Goal: Task Accomplishment & Management: Manage account settings

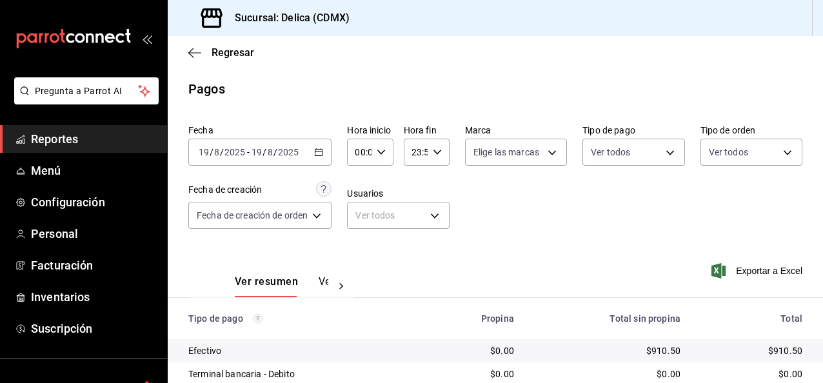
click at [431, 119] on div "Fecha 2025-08-19 19 / 8 / 2025 - 2025-08-19 19 / 8 / 2025 Hora inicio 00:00 Hor…" at bounding box center [495, 181] width 614 height 125
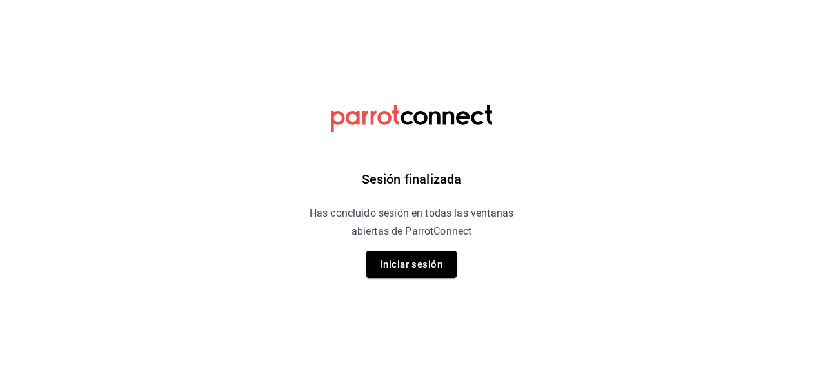
click at [432, 95] on div "Sesión finalizada Has concluido sesión en todas las ventanas abiertas de Parrot…" at bounding box center [412, 191] width 326 height 383
click at [384, 255] on button "Iniciar sesión" at bounding box center [411, 264] width 90 height 27
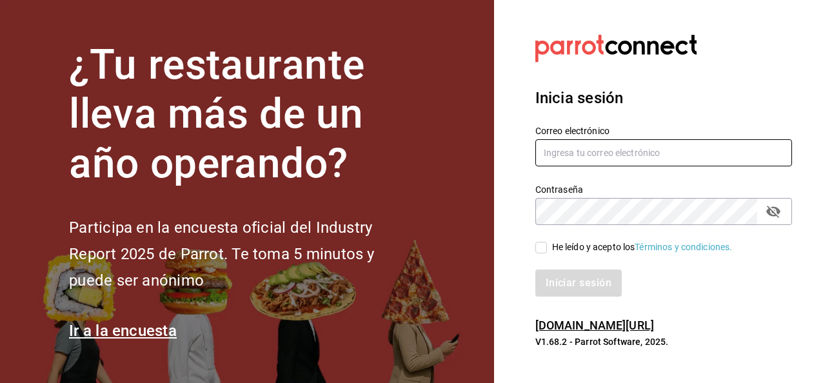
type input "asanchez@delica.mx"
click at [598, 150] on input "asanchez@delica.mx" at bounding box center [663, 152] width 257 height 27
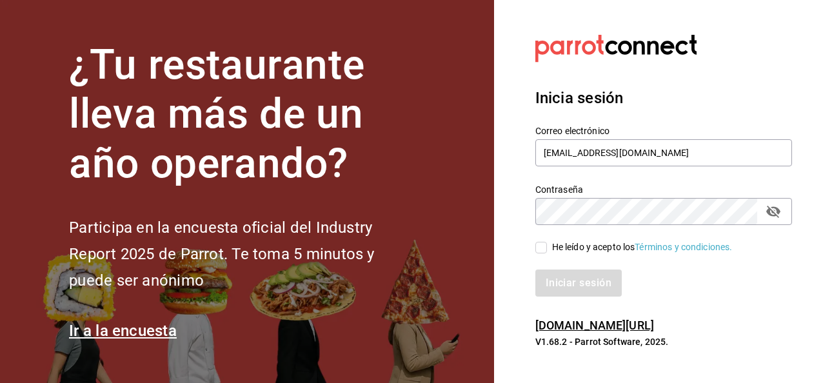
click at [516, 165] on section "Datos incorrectos. Verifica que tu Correo o Contraseña estén bien escritos. Ini…" at bounding box center [658, 191] width 329 height 383
click at [544, 253] on label "He leído y acepto los Términos y condiciones." at bounding box center [633, 247] width 197 height 14
click at [544, 253] on input "He leído y acepto los Términos y condiciones." at bounding box center [541, 248] width 12 height 12
checkbox input "true"
click at [567, 277] on button "Iniciar sesión" at bounding box center [579, 282] width 88 height 27
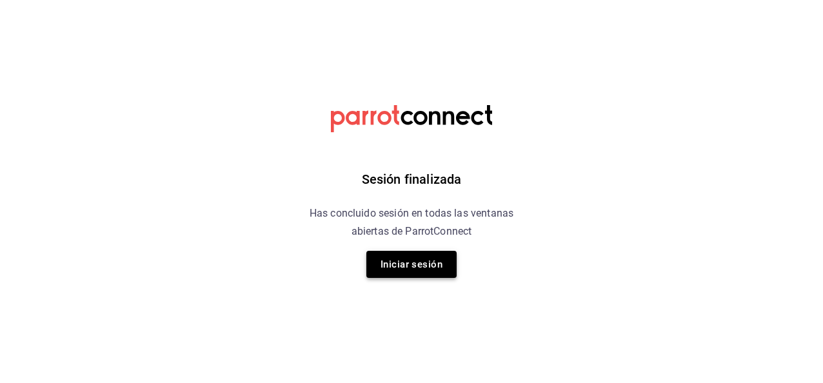
click at [437, 267] on button "Iniciar sesión" at bounding box center [411, 264] width 90 height 27
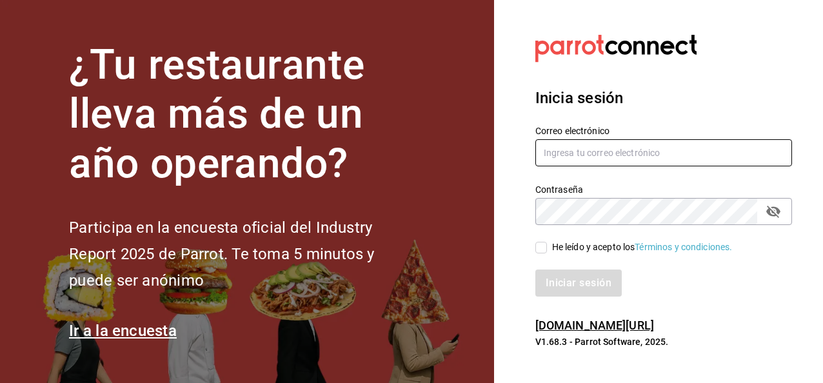
type input "[EMAIL_ADDRESS][DOMAIN_NAME]"
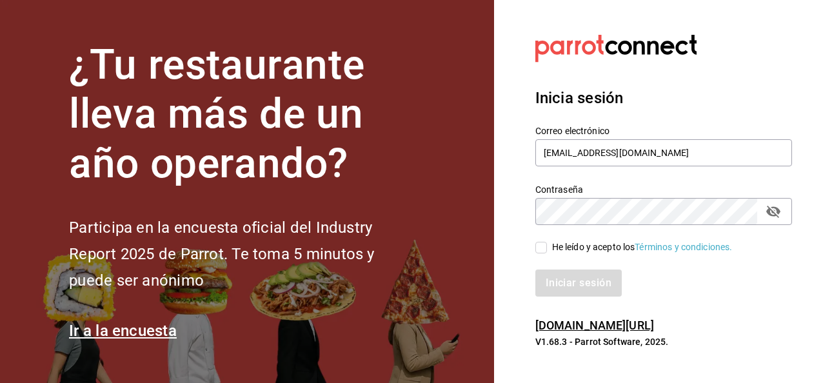
click at [547, 249] on span "He leído y acepto los Términos y condiciones." at bounding box center [640, 247] width 186 height 14
click at [547, 249] on input "He leído y acepto los Términos y condiciones." at bounding box center [541, 248] width 12 height 12
checkbox input "true"
click at [578, 286] on button "Iniciar sesión" at bounding box center [579, 282] width 88 height 27
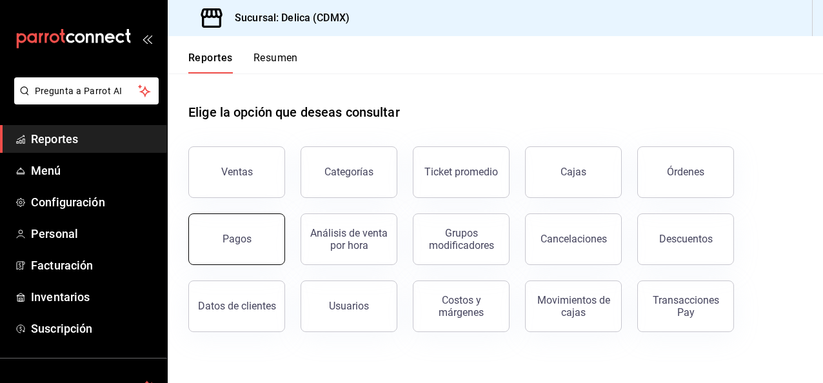
click at [209, 239] on button "Pagos" at bounding box center [236, 239] width 97 height 52
